Goal: Transaction & Acquisition: Download file/media

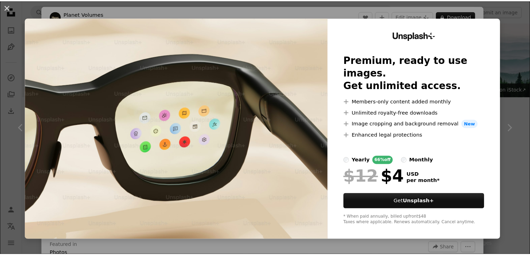
scroll to position [222, 0]
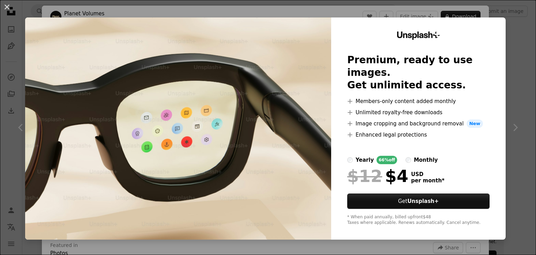
click at [507, 85] on div "An X shape Unsplash+ Premium, ready to use images. Get unlimited access. A plus…" at bounding box center [268, 127] width 536 height 255
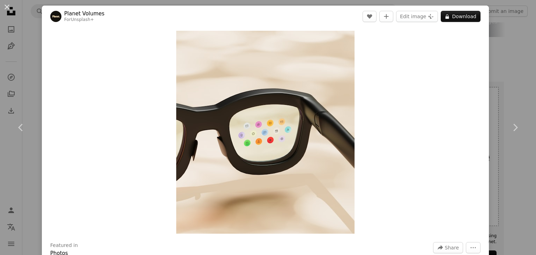
click at [503, 67] on div "An X shape Chevron left Chevron right Planet Volumes For Unsplash+ A heart A pl…" at bounding box center [268, 127] width 536 height 255
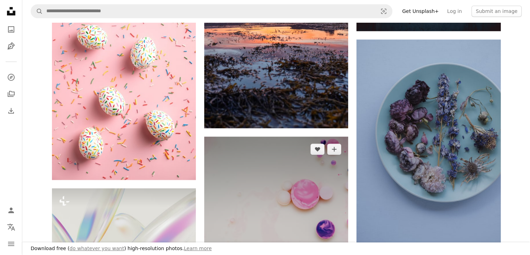
scroll to position [724, 0]
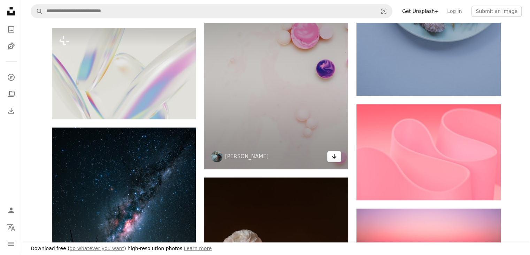
click at [339, 154] on link "Arrow pointing down" at bounding box center [334, 156] width 14 height 11
